Goal: Transaction & Acquisition: Download file/media

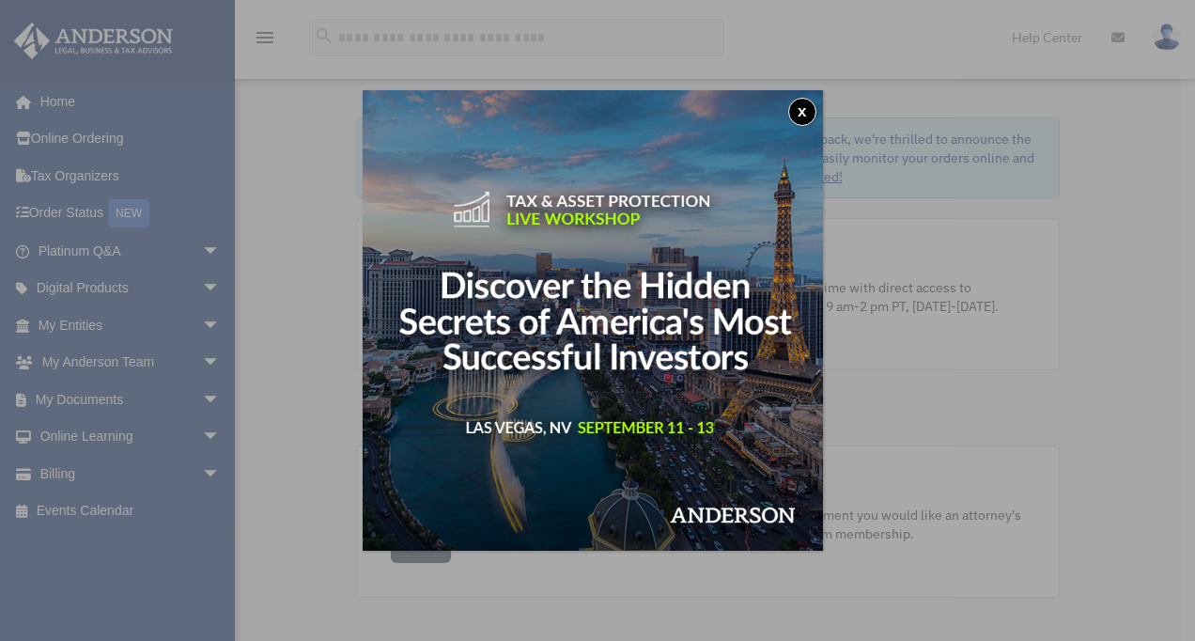
click at [804, 114] on button "x" at bounding box center [802, 112] width 28 height 28
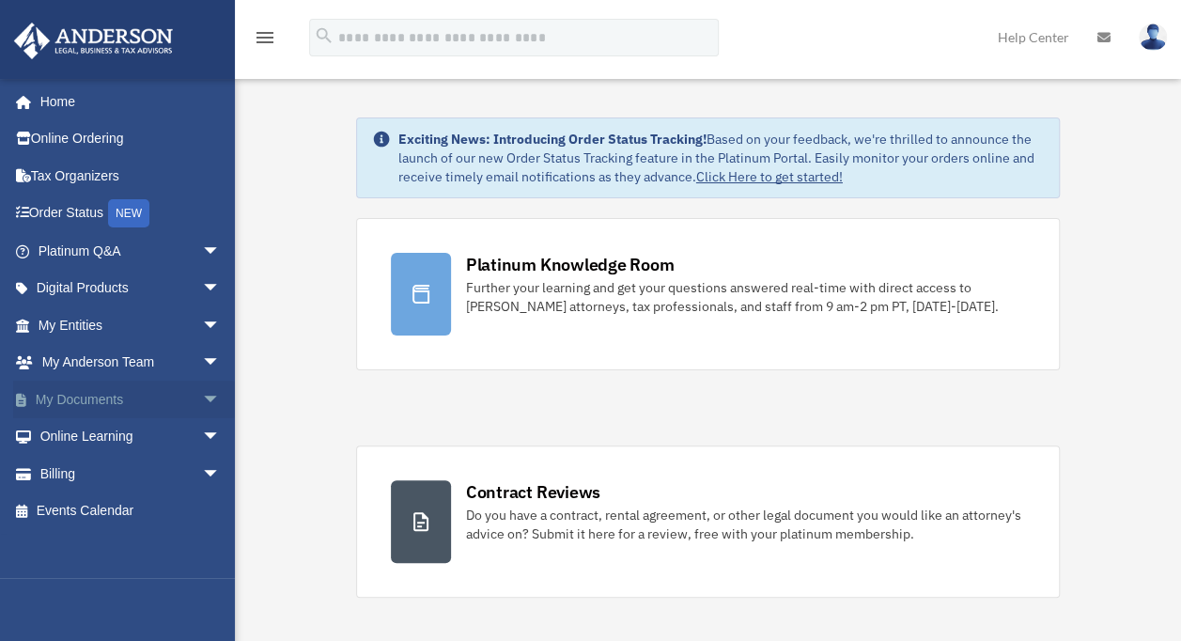
click at [132, 396] on link "My Documents arrow_drop_down" at bounding box center [131, 399] width 236 height 38
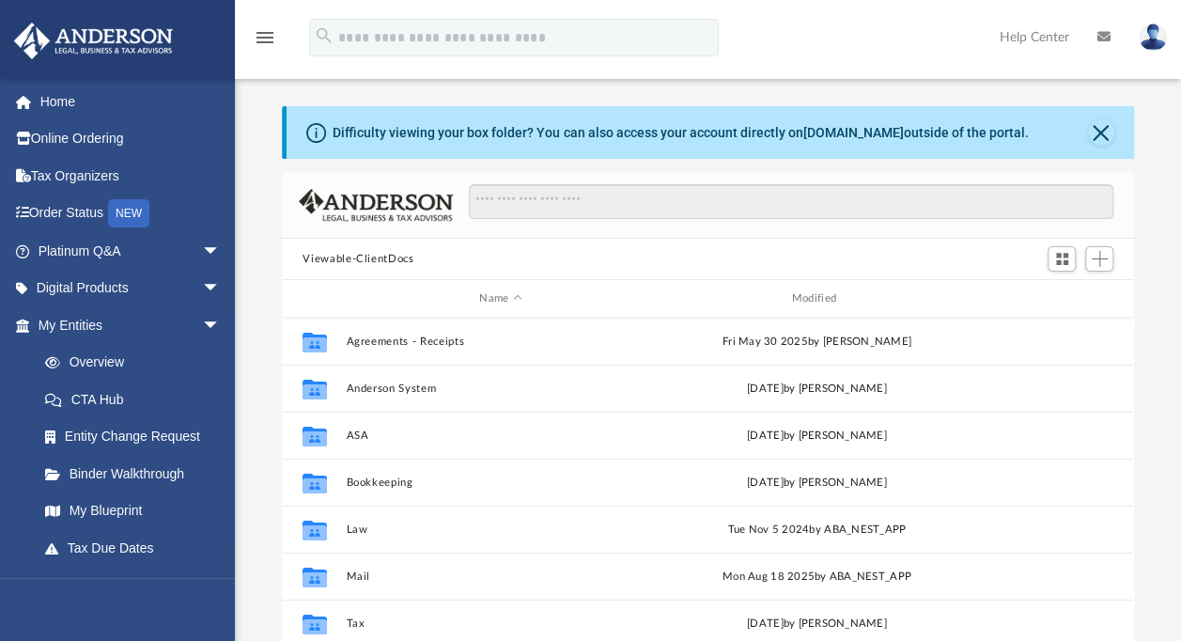
scroll to position [412, 836]
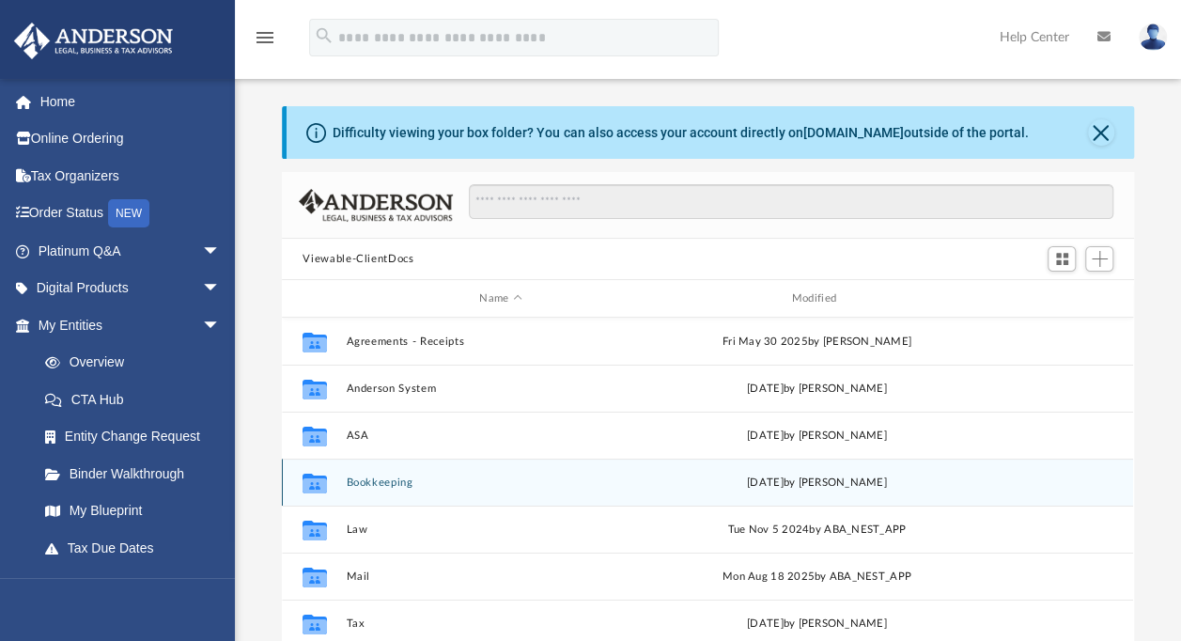
click at [381, 470] on div "Collaborated Folder Bookkeeping [DATE] by [PERSON_NAME]" at bounding box center [707, 481] width 851 height 47
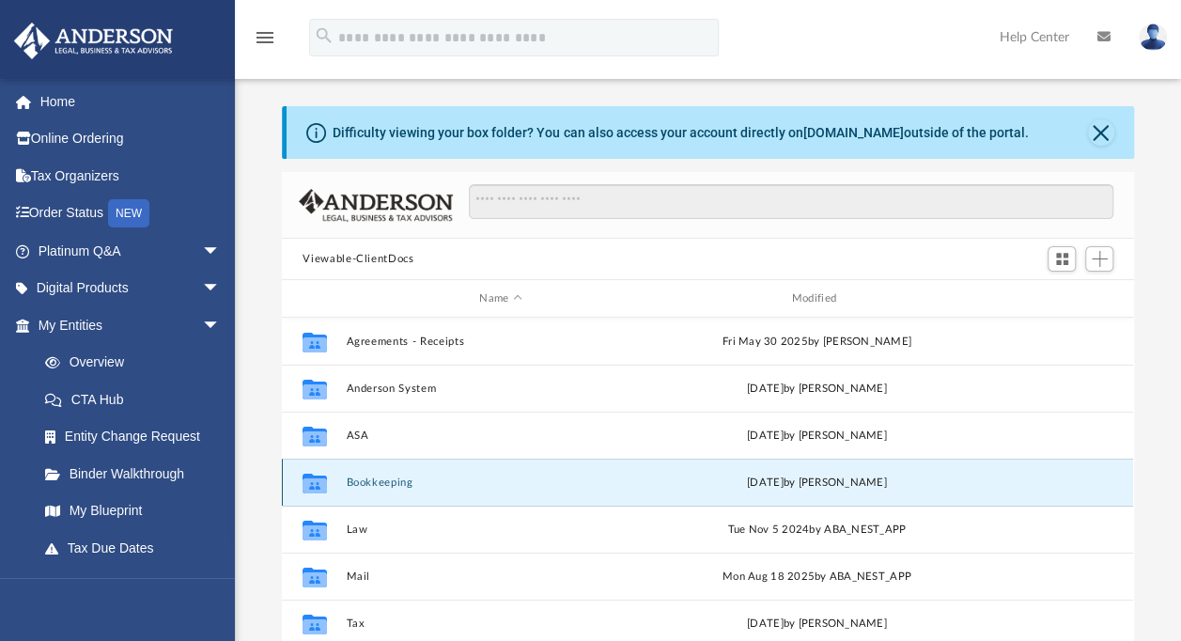
click at [392, 484] on button "Bookkeeping" at bounding box center [501, 482] width 308 height 12
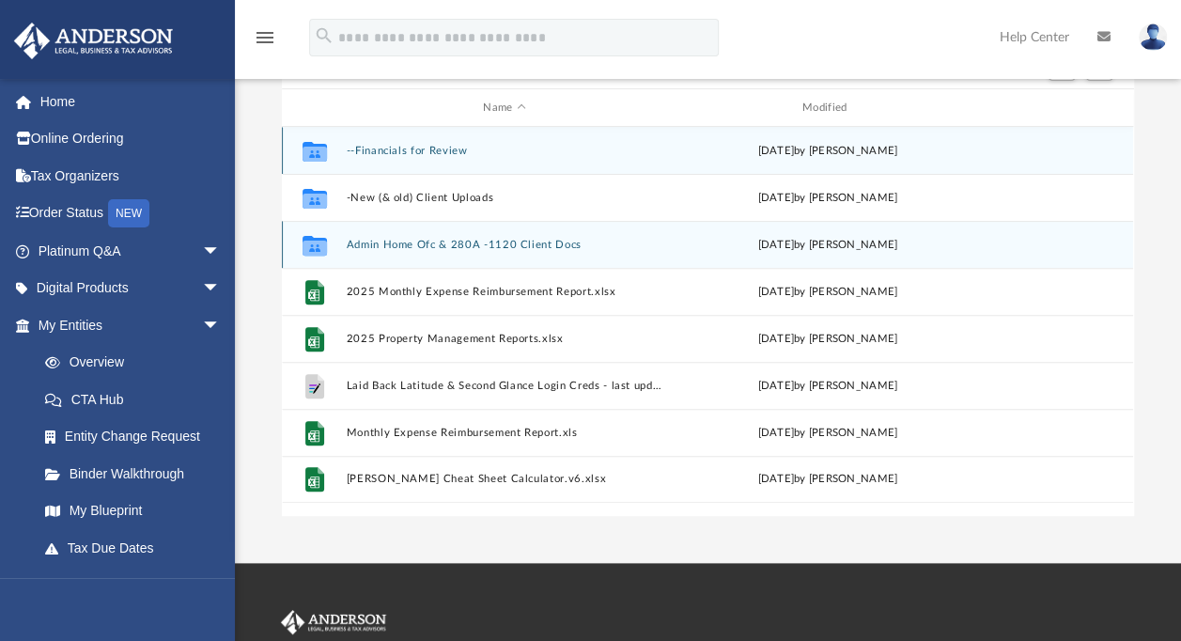
scroll to position [192, 0]
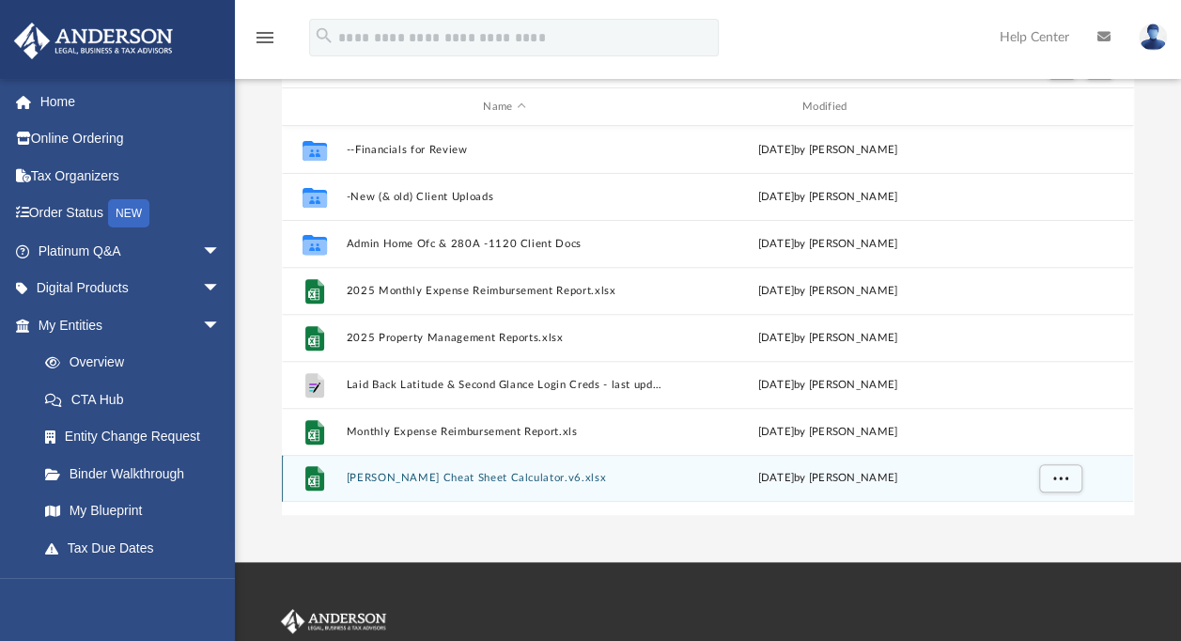
click at [455, 478] on button "[PERSON_NAME] Cheat Sheet Calculator.v6.xlsx" at bounding box center [505, 478] width 316 height 12
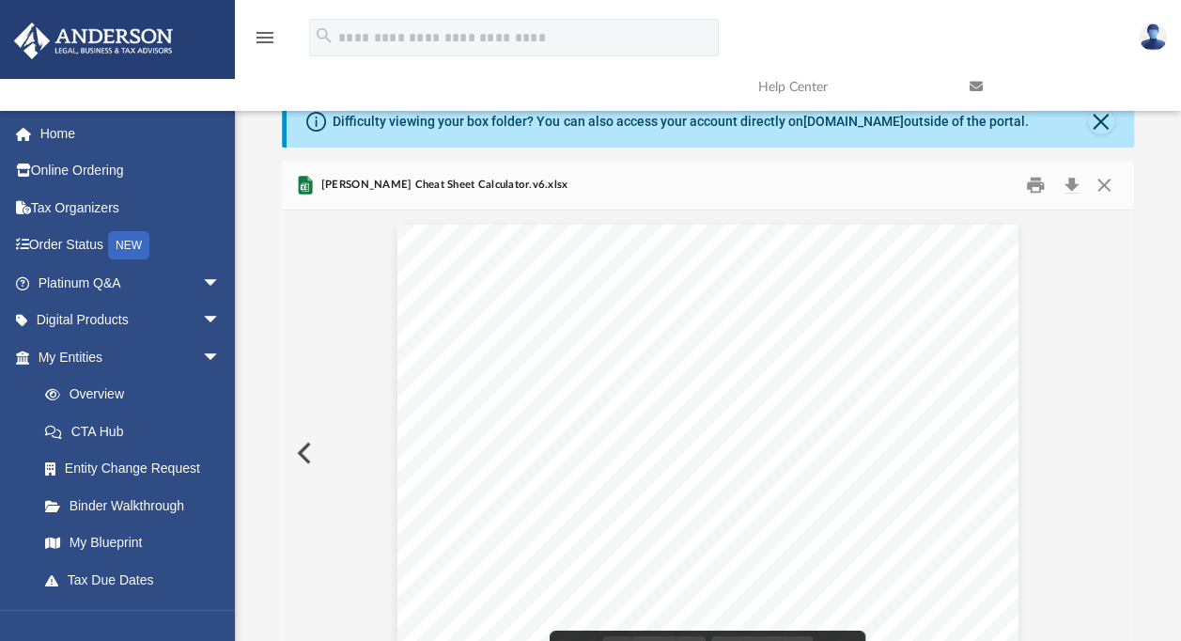
scroll to position [10, 0]
click at [1071, 189] on button "Download" at bounding box center [1071, 186] width 34 height 29
